Goal: Register for event/course

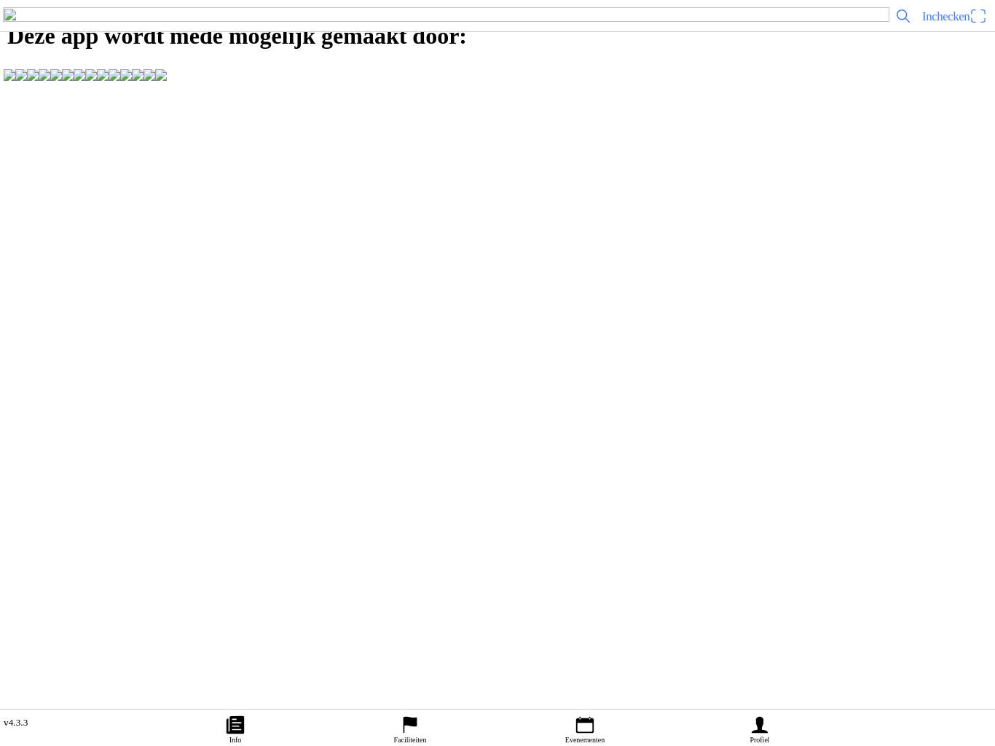
click at [770, 732] on icon "person" at bounding box center [760, 725] width 22 height 22
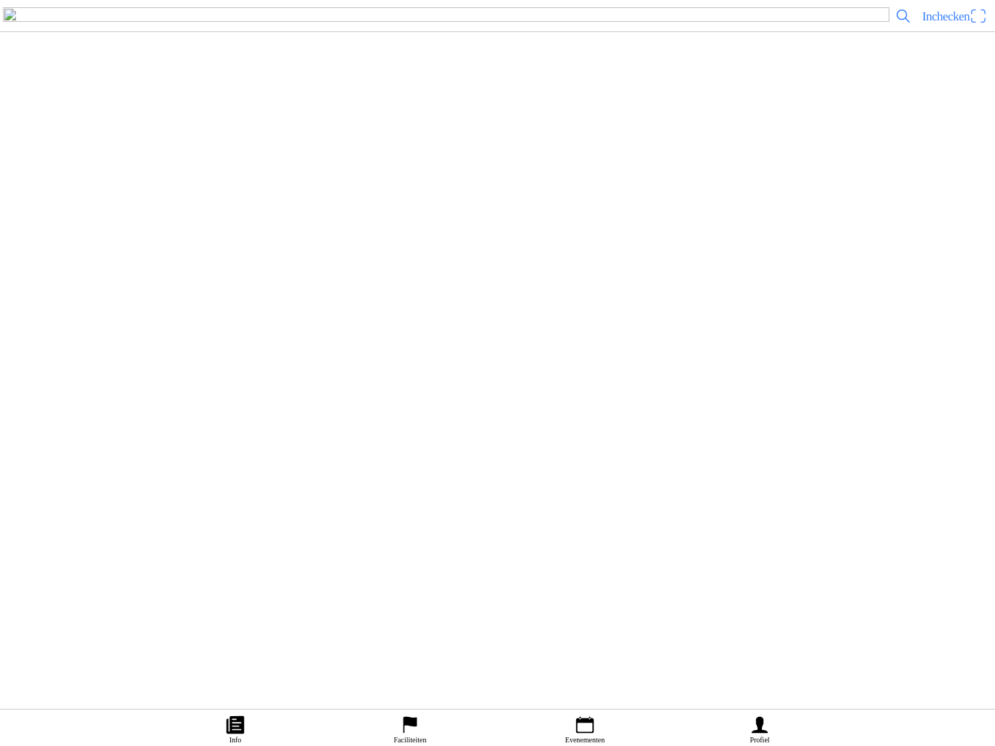
click at [358, 179] on ion-label "Faciliteiten" at bounding box center [491, 172] width 958 height 15
click at [0, 0] on slot "MSV Motordrenthe" at bounding box center [0, 0] width 0 height 0
click at [0, 0] on slot "Evenementen" at bounding box center [0, 0] width 0 height 0
click at [253, 556] on h2 ""[PERSON_NAME] Memorial" DXCS Havelte [DATE]" at bounding box center [516, 546] width 905 height 19
click at [732, 382] on button "Inschrijvingen" at bounding box center [742, 372] width 504 height 17
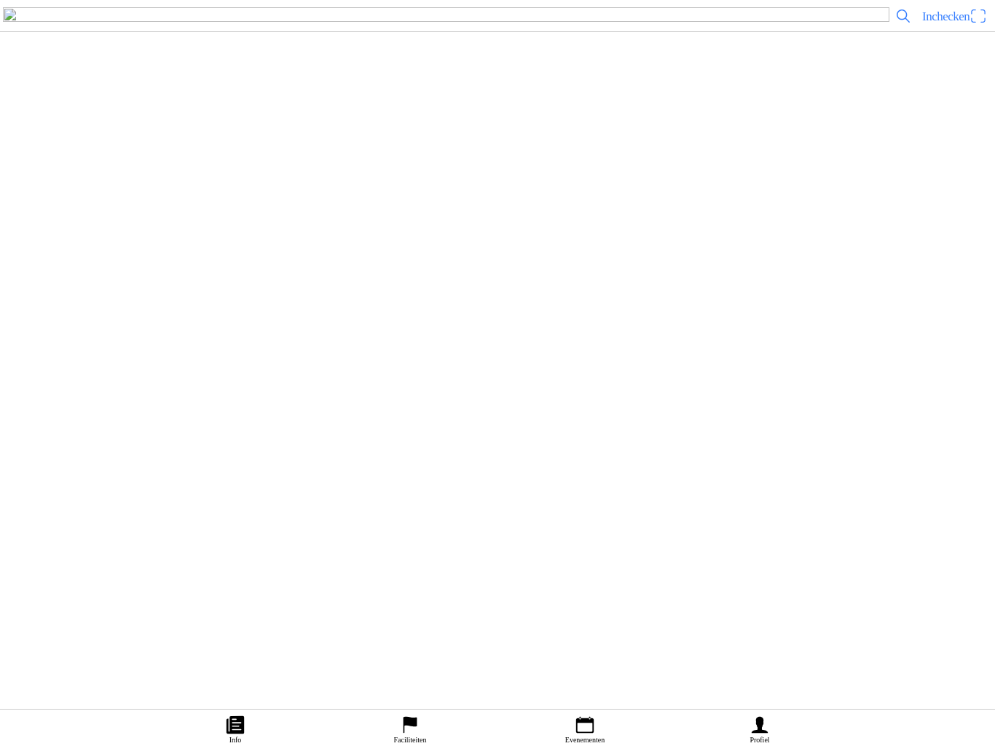
scroll to position [1, 0]
